Goal: Browse casually

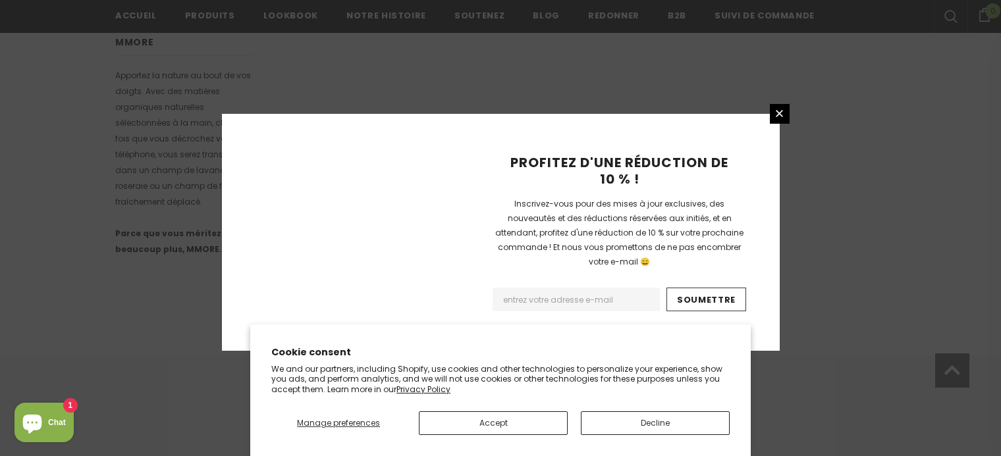
scroll to position [925, 0]
